Goal: Task Accomplishment & Management: Complete application form

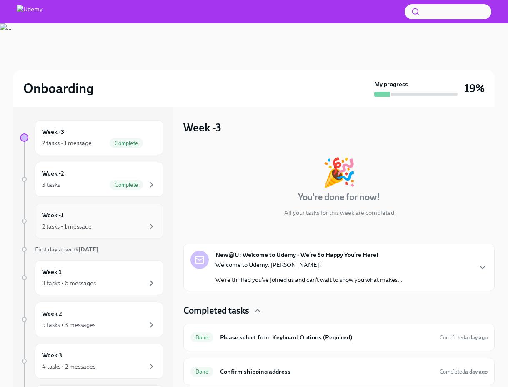
click at [80, 221] on div "Week -1 2 tasks • 1 message" at bounding box center [99, 220] width 114 height 21
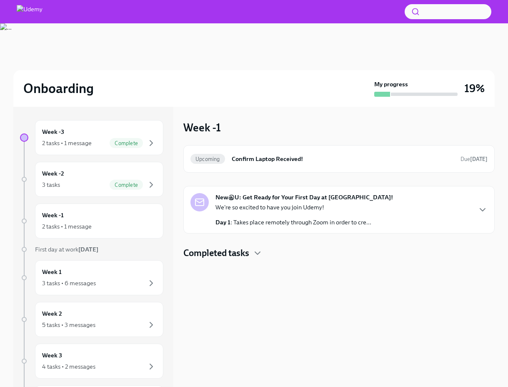
click at [291, 215] on div "We're so excited to have you join Udemy! Day 1 : Takes place remotely through Z…" at bounding box center [293, 214] width 156 height 23
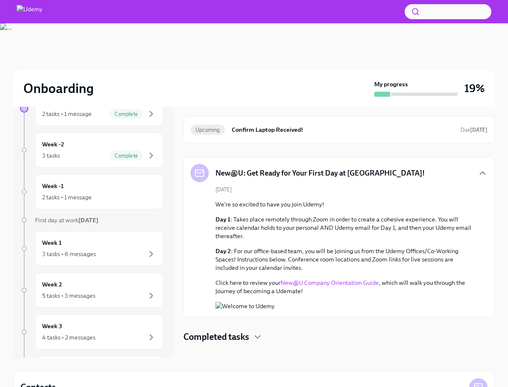
scroll to position [89, 0]
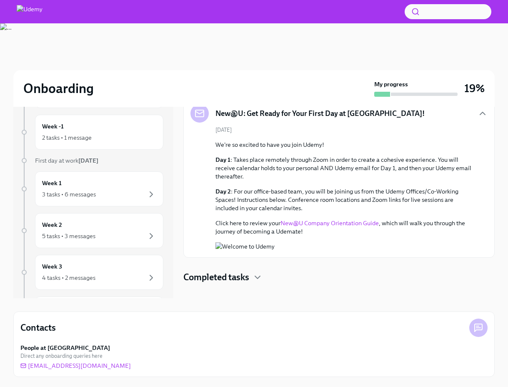
click at [316, 219] on link "New@U Company Orientation Guide" at bounding box center [330, 223] width 98 height 8
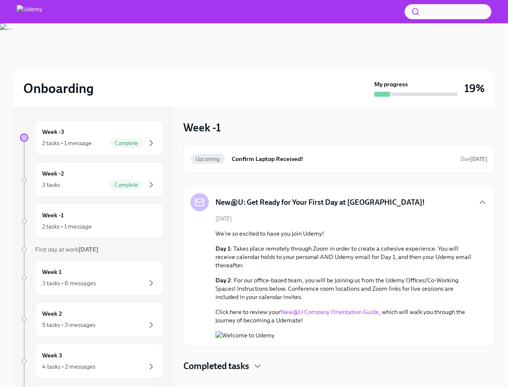
scroll to position [35, 0]
click at [79, 169] on div "Week -2 3 tasks Complete" at bounding box center [99, 179] width 114 height 21
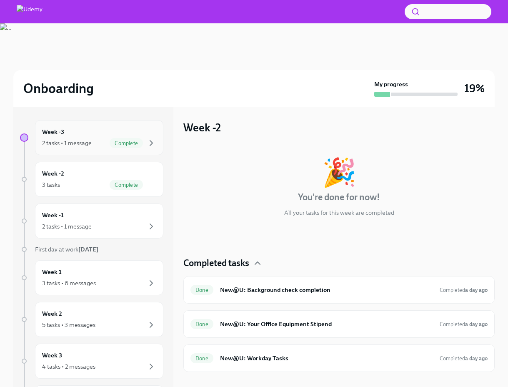
click at [103, 146] on div "2 tasks • 1 message Complete" at bounding box center [99, 143] width 114 height 10
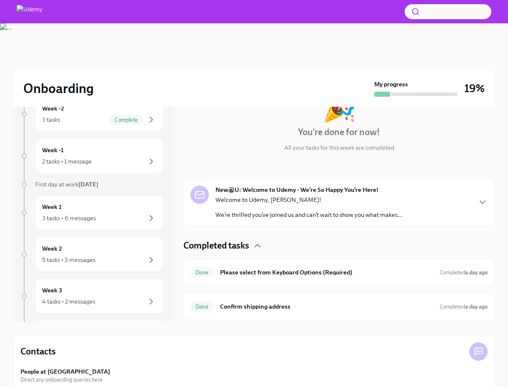
scroll to position [68, 0]
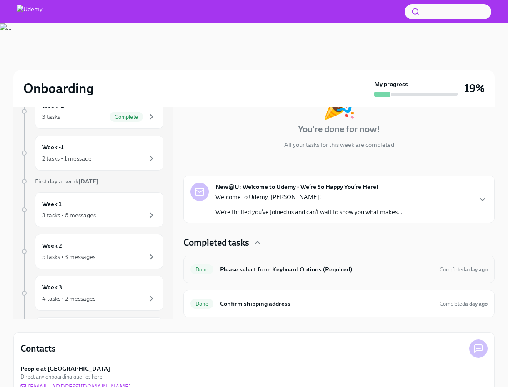
click at [344, 272] on h6 "Please select from Keyboard Options (Required)" at bounding box center [326, 269] width 213 height 9
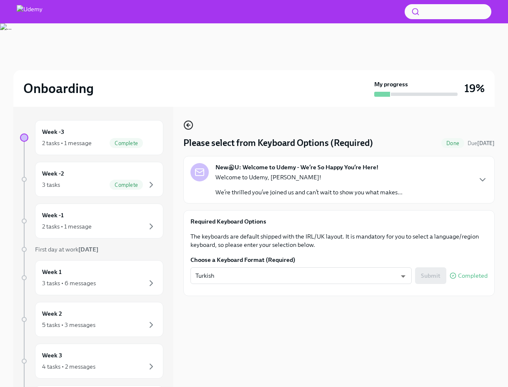
click at [185, 124] on icon "button" at bounding box center [188, 125] width 10 height 10
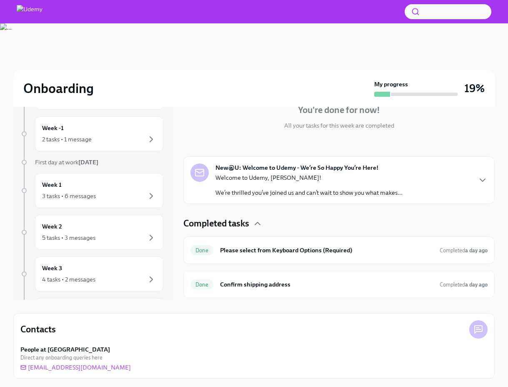
scroll to position [89, 0]
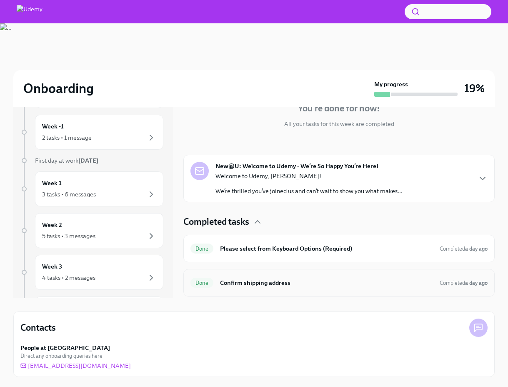
click at [284, 284] on h6 "Confirm shipping address" at bounding box center [326, 282] width 213 height 9
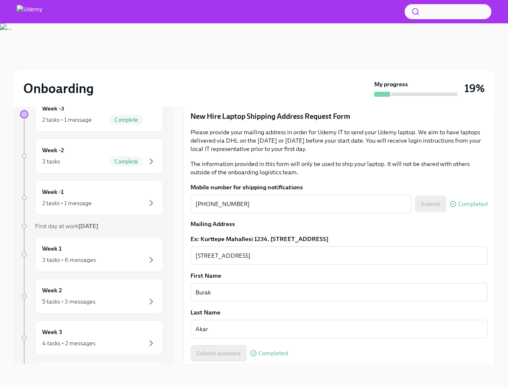
scroll to position [88, 0]
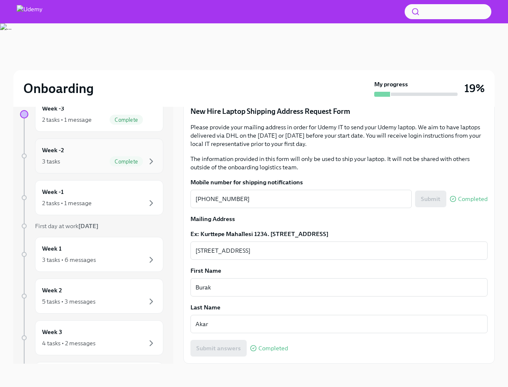
click at [64, 148] on div "Week -2 3 tasks Complete" at bounding box center [99, 155] width 114 height 21
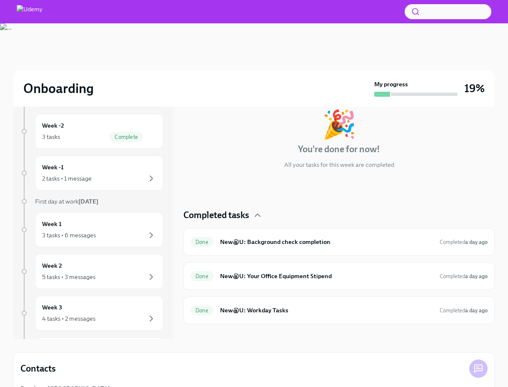
scroll to position [60, 0]
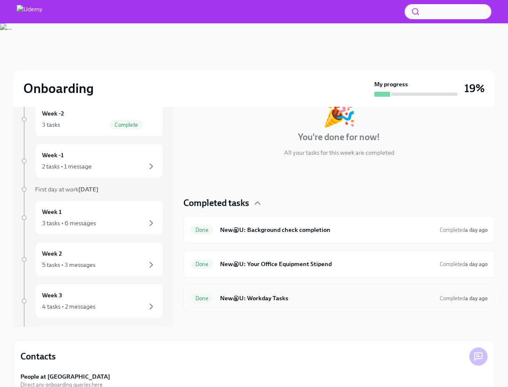
click at [331, 301] on h6 "New@U: Workday Tasks" at bounding box center [326, 297] width 213 height 9
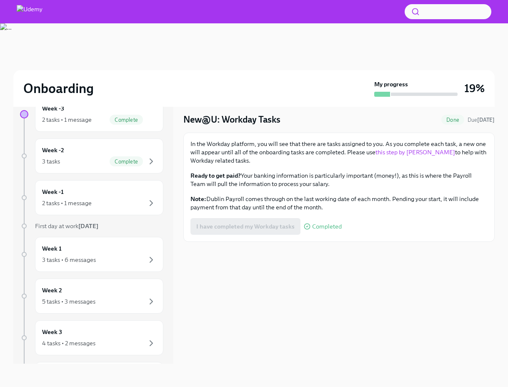
click at [384, 155] on link "this step by [PERSON_NAME]" at bounding box center [416, 152] width 80 height 8
drag, startPoint x: 221, startPoint y: 207, endPoint x: 296, endPoint y: 206, distance: 75.0
click at [296, 206] on p "Note: Dublin Payroll comes through on the last working date of each month. Pend…" at bounding box center [338, 203] width 297 height 17
click at [84, 120] on div "2 tasks • 1 message" at bounding box center [67, 119] width 50 height 8
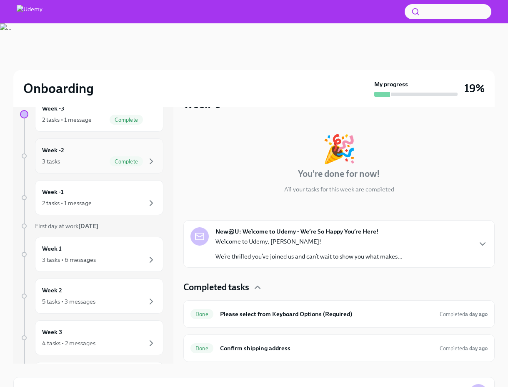
click at [85, 156] on div "Week -2 3 tasks Complete" at bounding box center [99, 155] width 114 height 21
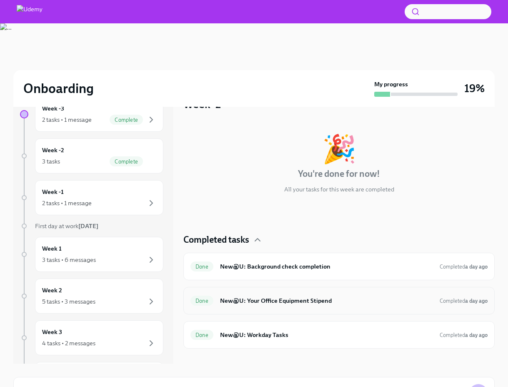
click at [333, 295] on div "Done New@U: Your Office Equipment Stipend Completed a day ago" at bounding box center [338, 300] width 297 height 13
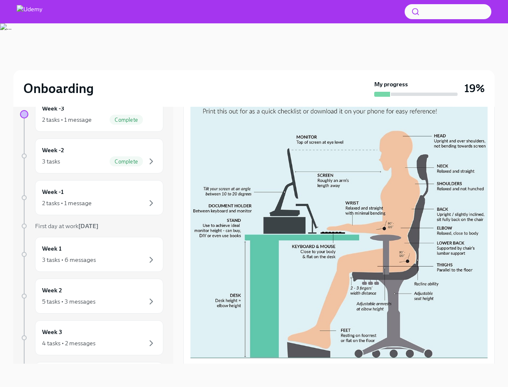
scroll to position [220, 0]
